Goal: Information Seeking & Learning: Find specific fact

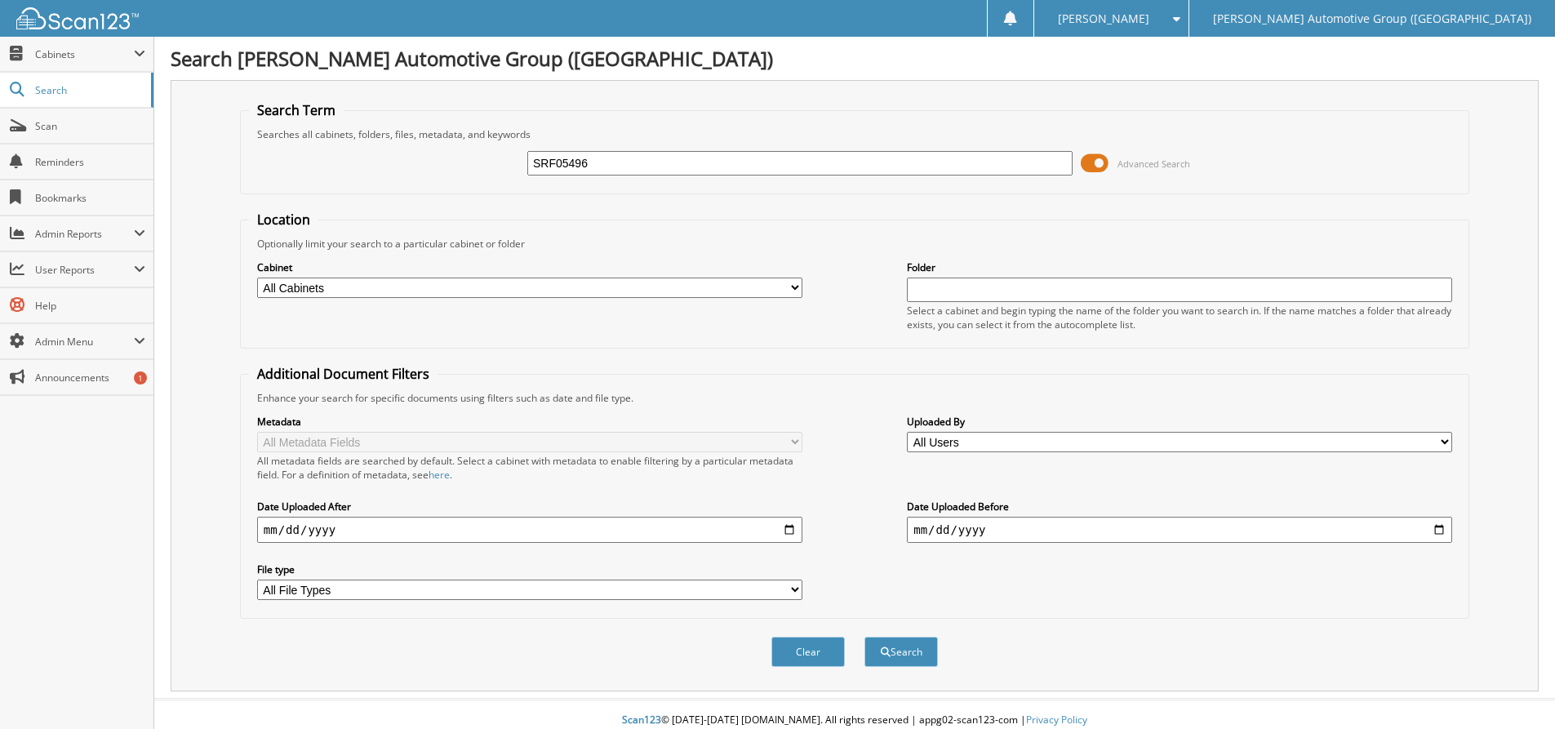
type input "SRF05496"
click at [864, 636] on button "Search" at bounding box center [900, 651] width 73 height 30
type input "SED03419"
click at [864, 636] on button "Search" at bounding box center [900, 651] width 73 height 30
